Goal: Task Accomplishment & Management: Complete application form

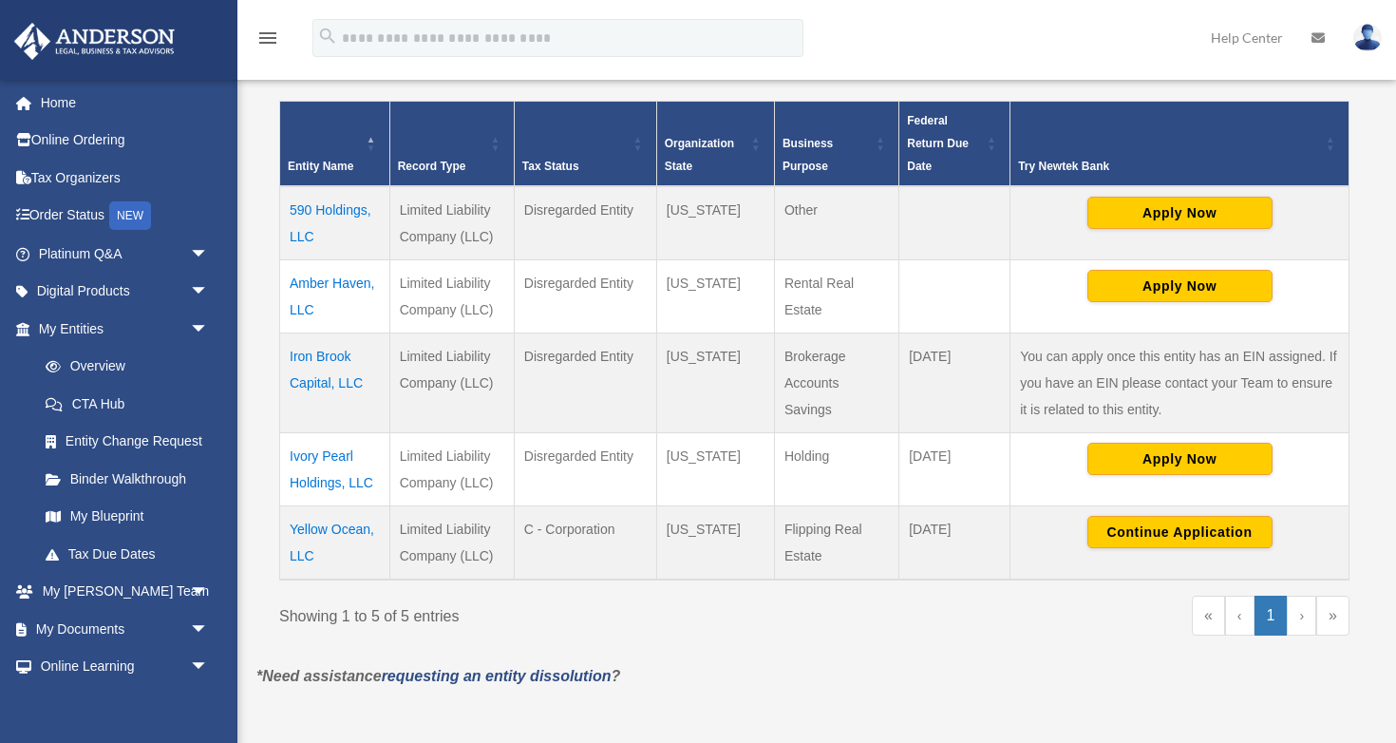
scroll to position [351, 0]
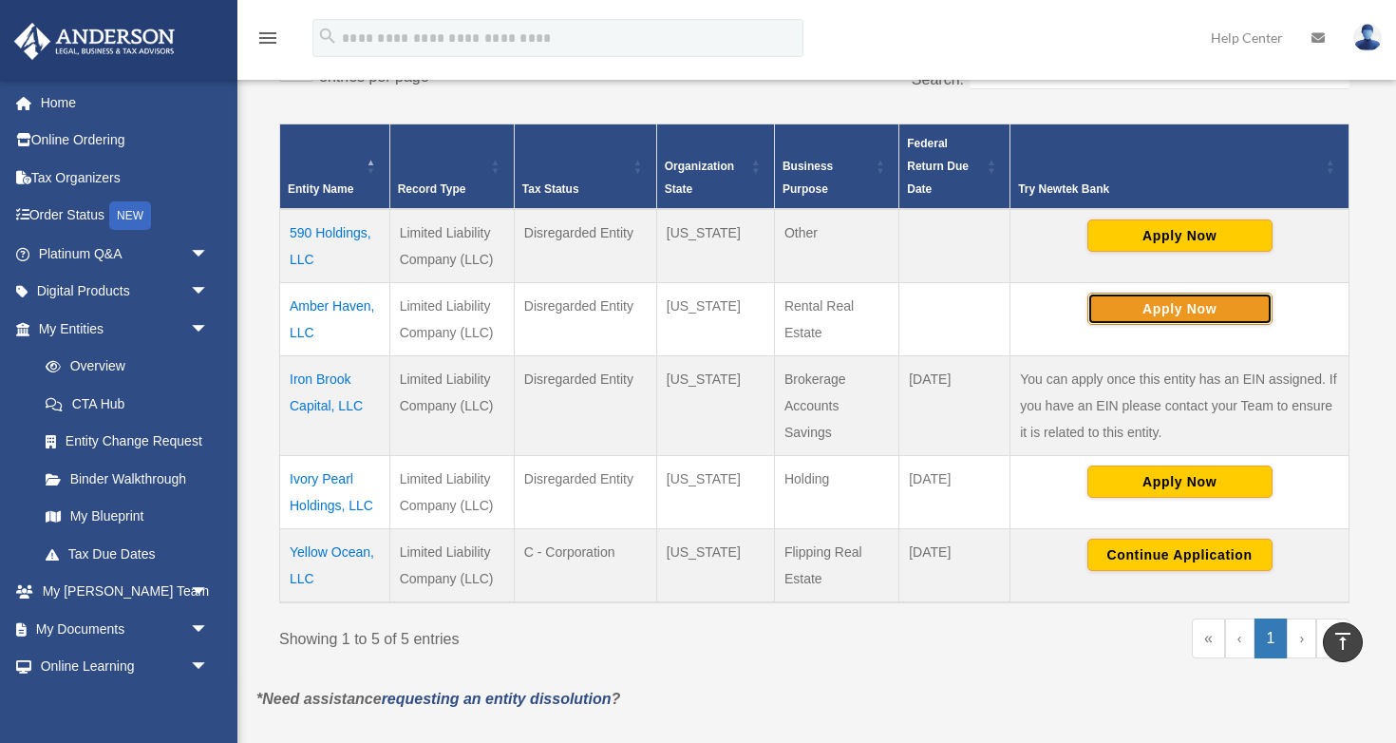
click at [1229, 310] on button "Apply Now" at bounding box center [1180, 309] width 185 height 32
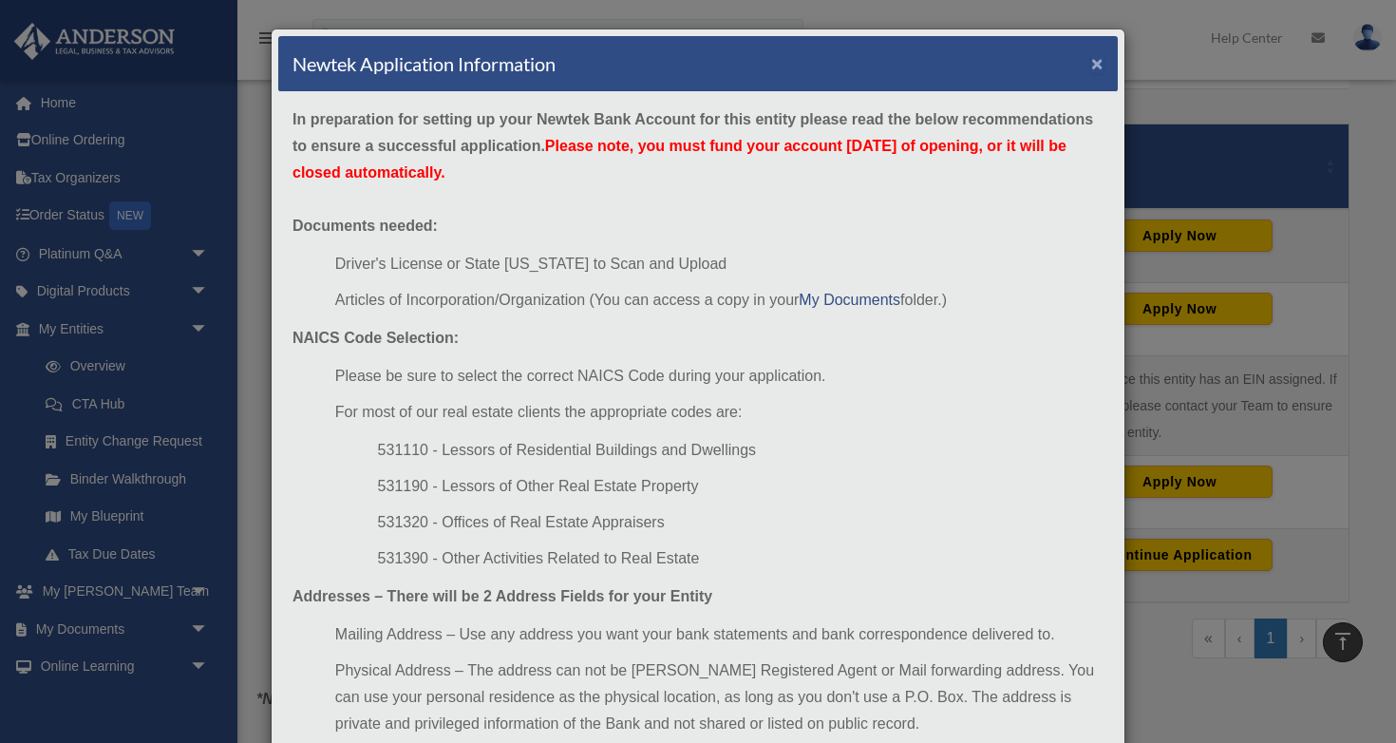
click at [1098, 67] on button "×" at bounding box center [1097, 63] width 12 height 20
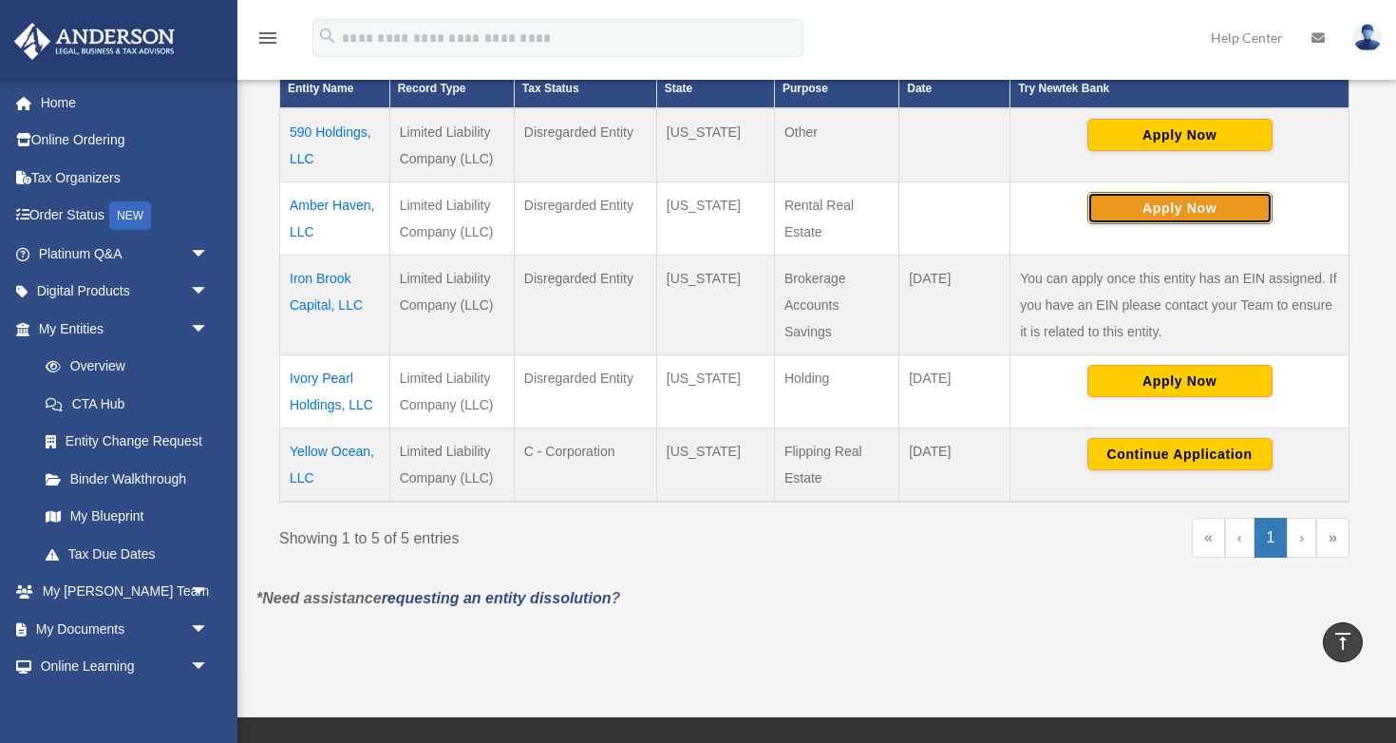
scroll to position [455, 0]
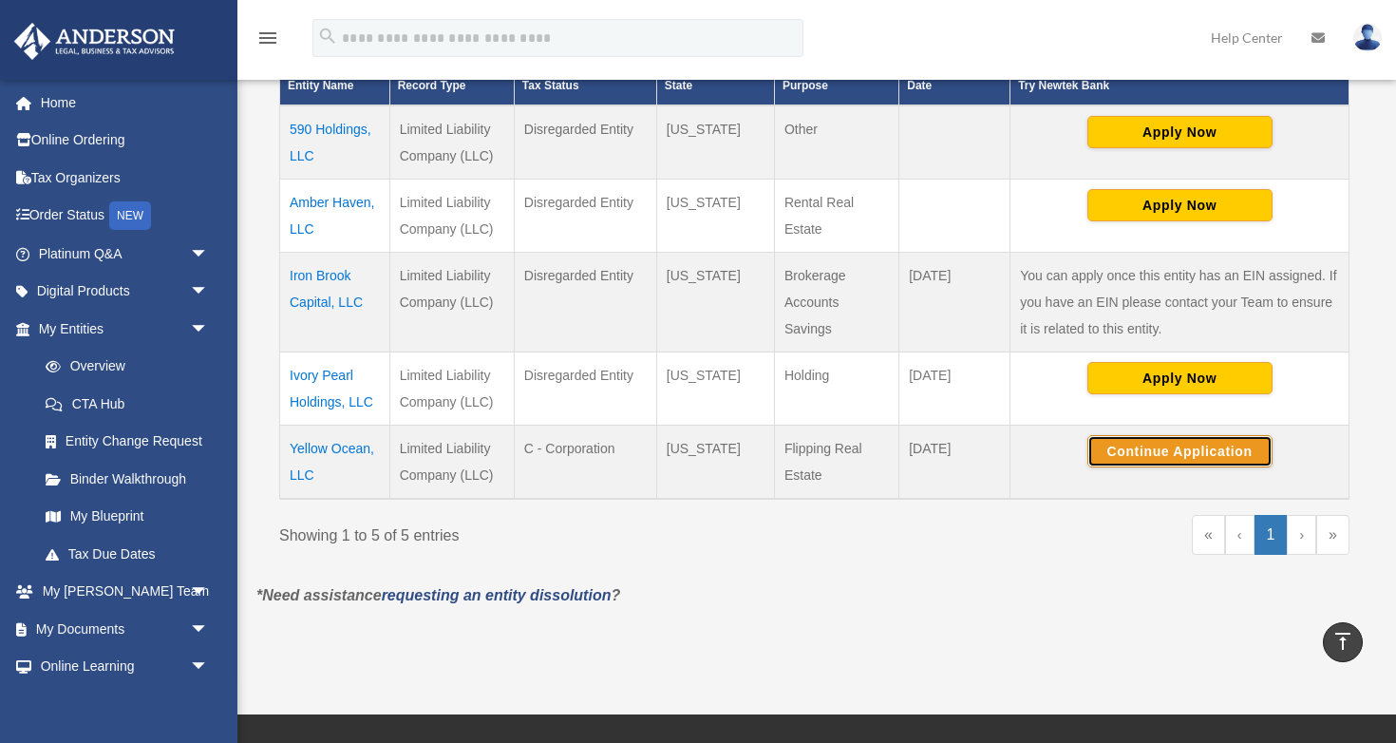
click at [1146, 450] on button "Continue Application" at bounding box center [1180, 451] width 185 height 32
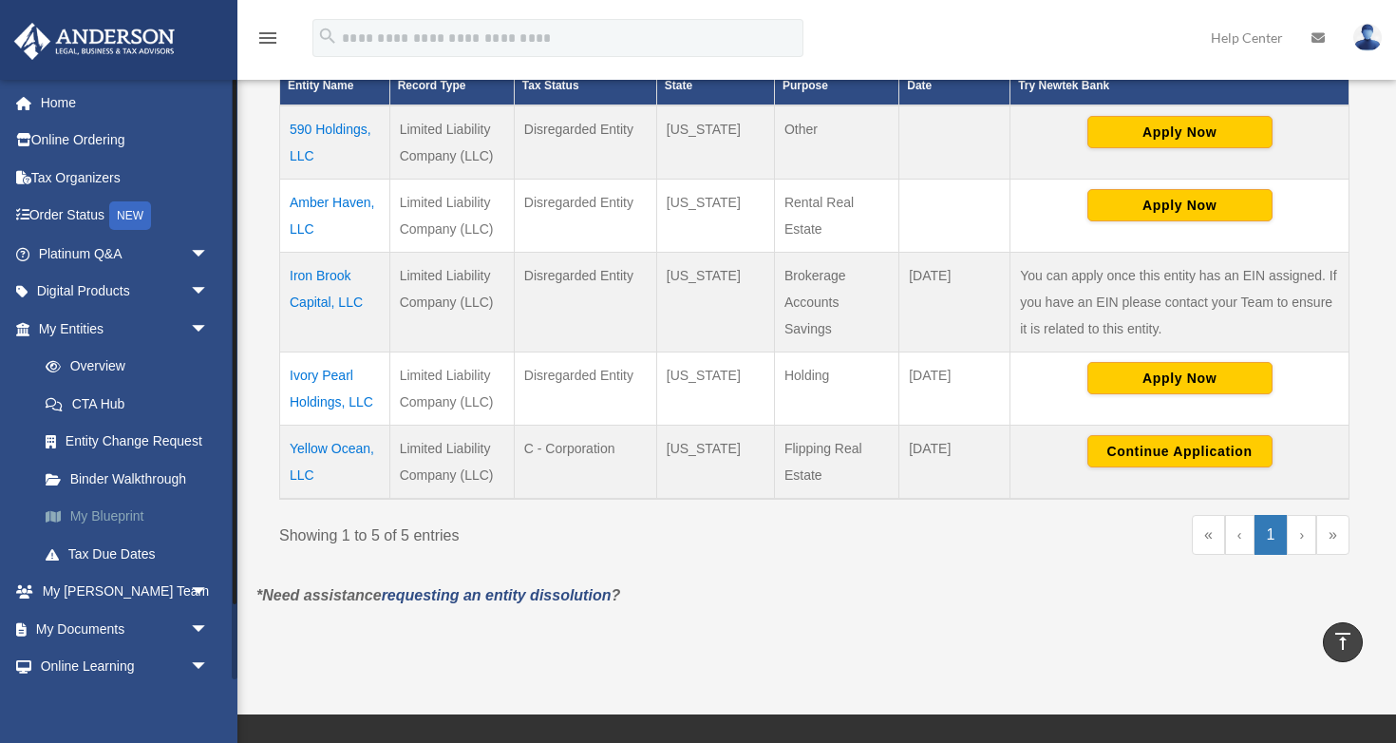
click at [135, 519] on link "My Blueprint" at bounding box center [132, 517] width 211 height 38
